Goal: Use online tool/utility: Utilize a website feature to perform a specific function

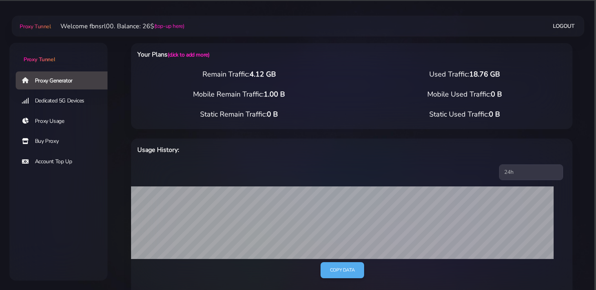
select select "static"
select select "IT"
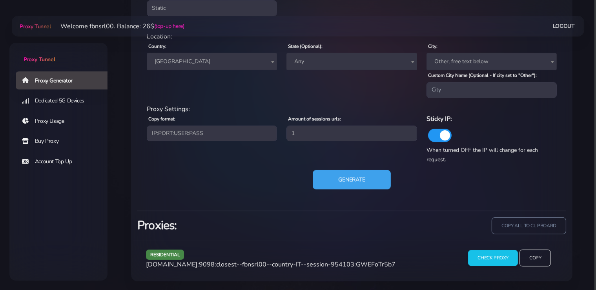
click at [361, 180] on button "Generate" at bounding box center [351, 179] width 78 height 19
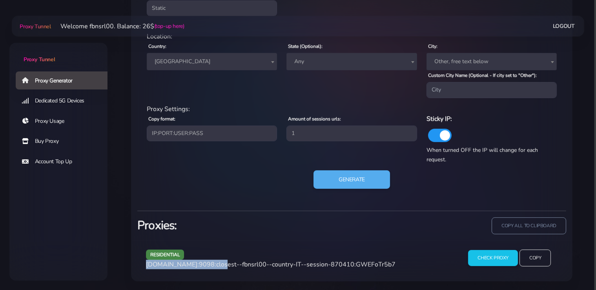
drag, startPoint x: 213, startPoint y: 263, endPoint x: 147, endPoint y: 265, distance: 65.9
click at [147, 265] on span "[DOMAIN_NAME]:9098:closest--fbnsrl00--country-IT--session-870410:GWEFoTr5b7" at bounding box center [270, 264] width 249 height 9
copy span "[DOMAIN_NAME]:9098"
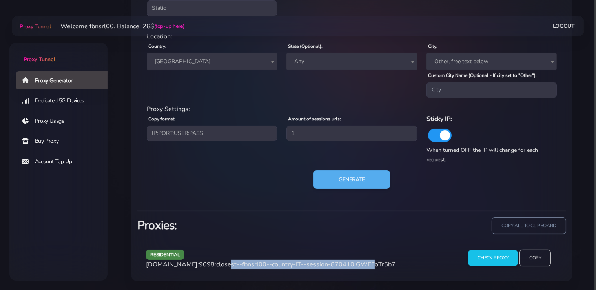
drag, startPoint x: 351, startPoint y: 264, endPoint x: 217, endPoint y: 266, distance: 133.7
click at [217, 266] on span "[DOMAIN_NAME]:9098:closest--fbnsrl00--country-IT--session-870410:GWEFoTr5b7" at bounding box center [270, 264] width 249 height 9
copy span "closest--fbnsrl00--country-IT--session-870410"
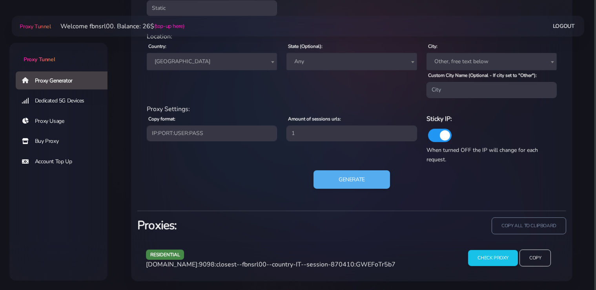
click at [374, 263] on span "[DOMAIN_NAME]:9098:closest--fbnsrl00--country-IT--session-870410:GWEFoTr5b7" at bounding box center [270, 264] width 249 height 9
copy span "GWEFoTr5b7"
